Goal: Navigation & Orientation: Find specific page/section

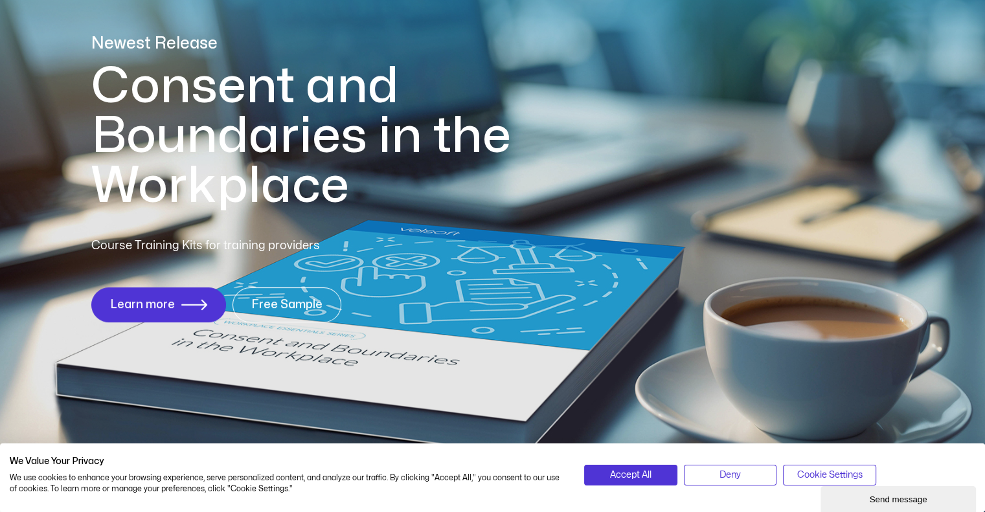
scroll to position [194, 0]
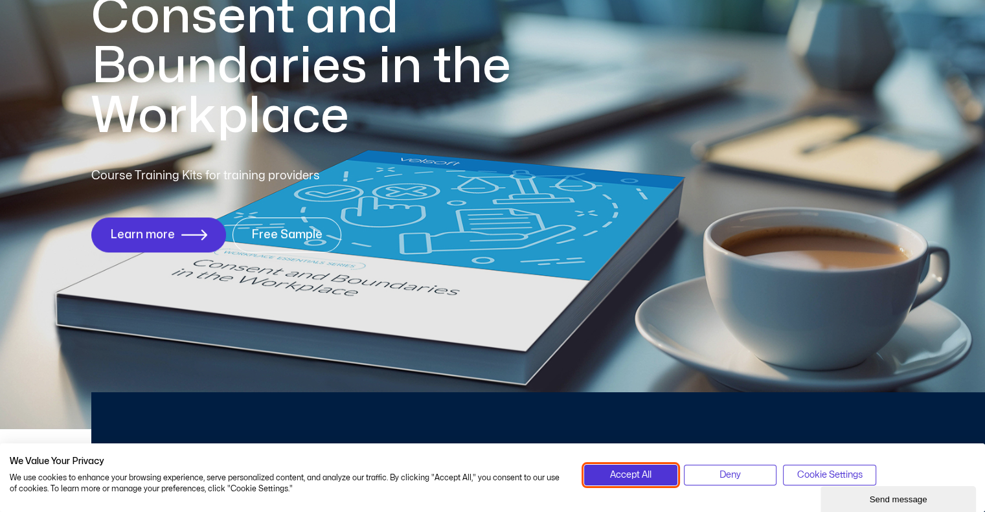
click at [628, 476] on span "Accept All" at bounding box center [630, 475] width 41 height 14
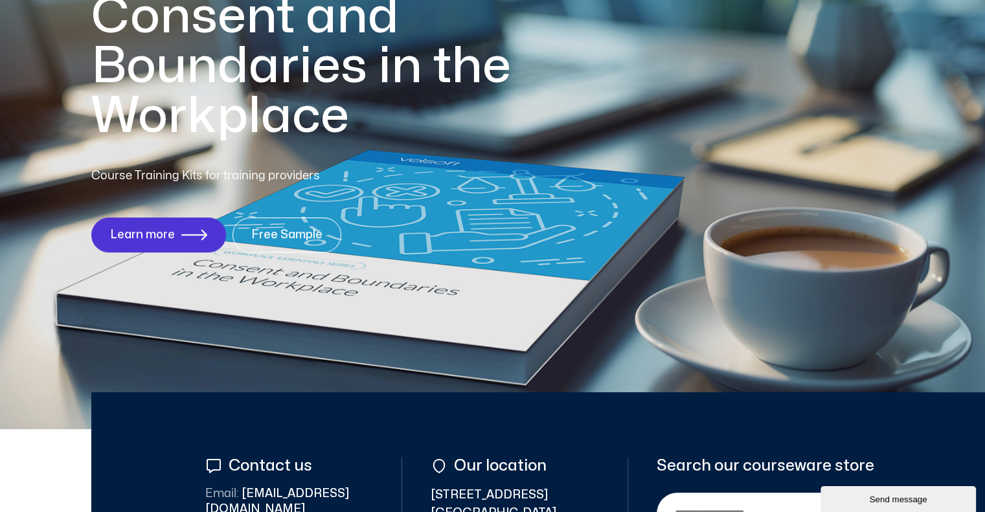
scroll to position [0, 0]
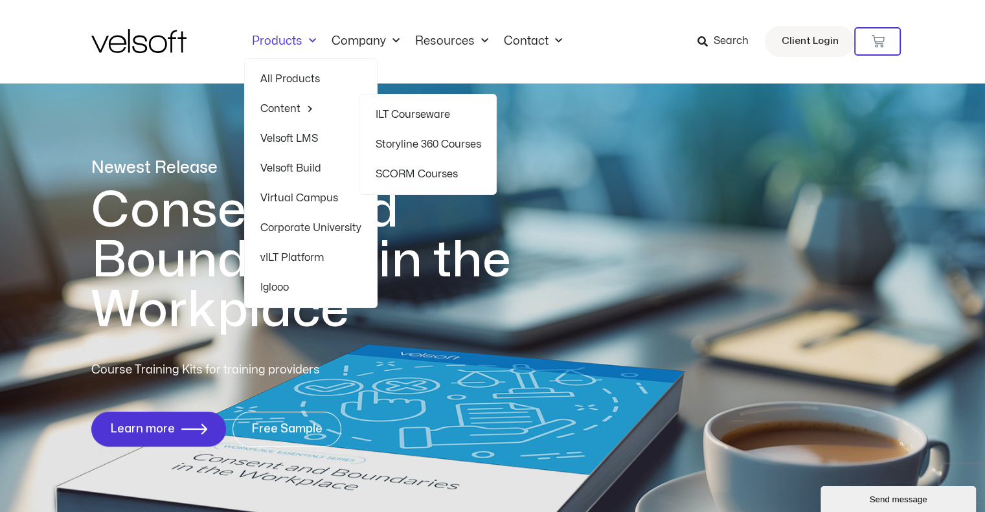
click at [268, 107] on link "Content" at bounding box center [310, 109] width 101 height 30
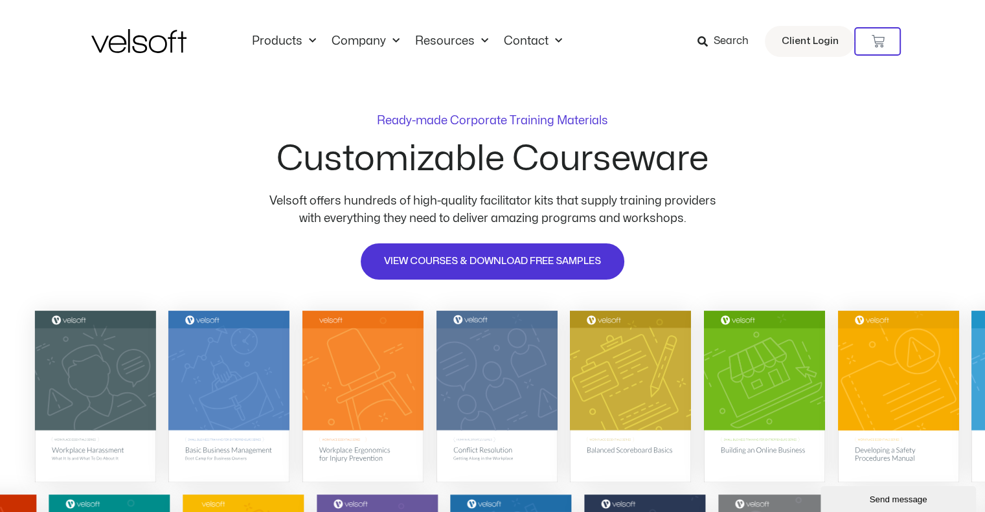
drag, startPoint x: 994, startPoint y: 139, endPoint x: 994, endPoint y: 9, distance: 130.2
drag, startPoint x: 823, startPoint y: 59, endPoint x: 817, endPoint y: 58, distance: 6.5
click at [822, 59] on div "Products All Products Content ILT Courseware Storyline 360 Courses SCORM Course…" at bounding box center [492, 41] width 803 height 83
click at [809, 54] on link "Client Login" at bounding box center [809, 41] width 89 height 31
